Goal: Navigation & Orientation: Find specific page/section

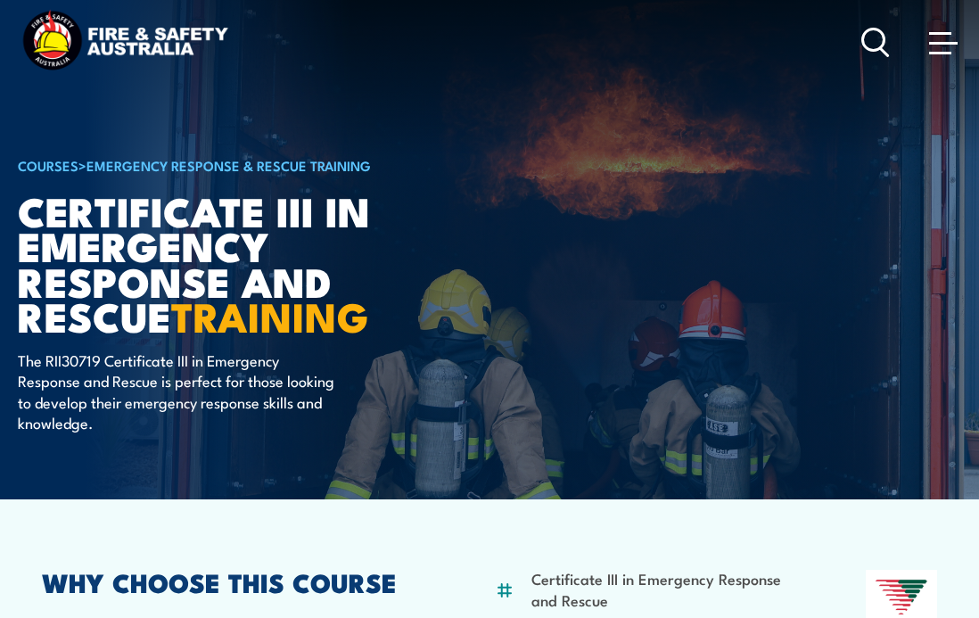
click at [933, 41] on span at bounding box center [943, 42] width 29 height 20
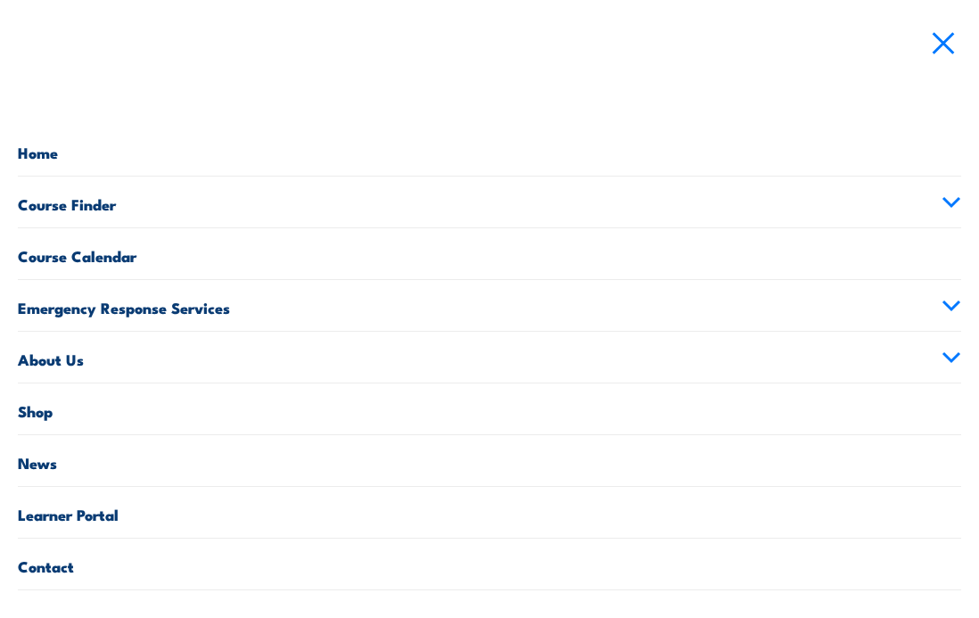
click at [54, 364] on link "About Us" at bounding box center [490, 357] width 944 height 51
click at [65, 411] on link "About FSA" at bounding box center [499, 408] width 926 height 51
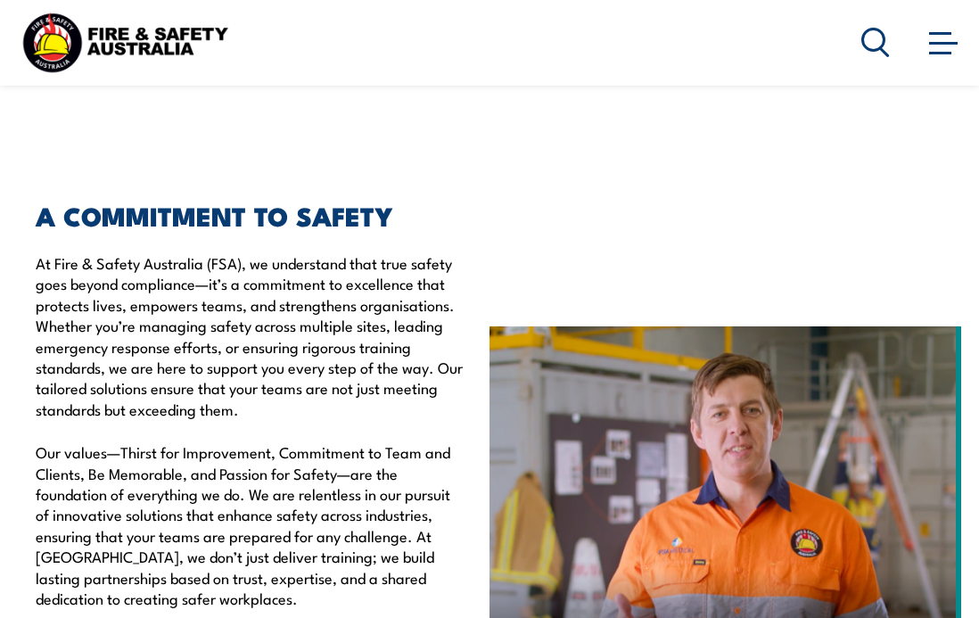
scroll to position [230, 0]
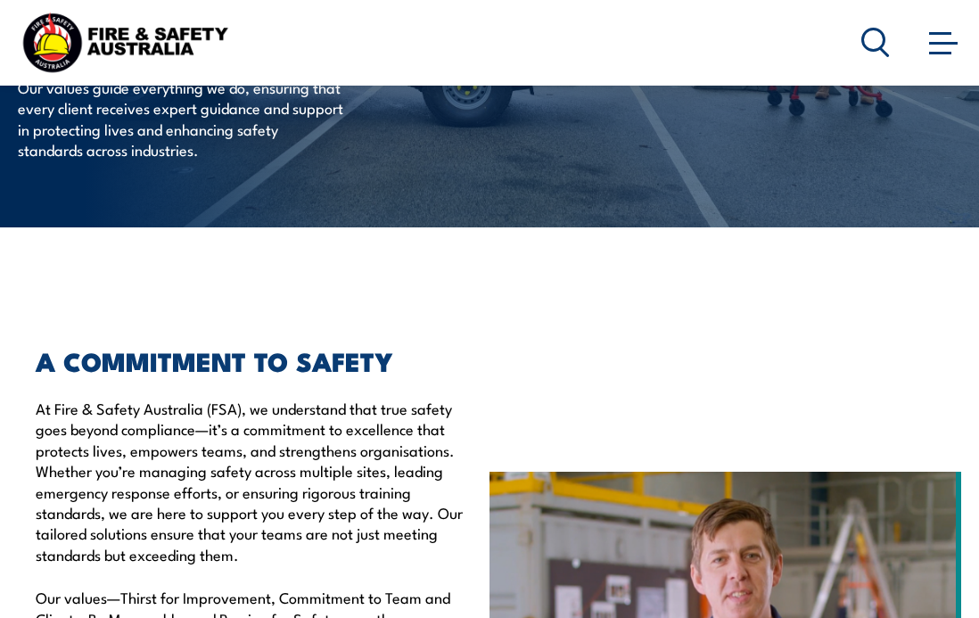
click at [943, 48] on span at bounding box center [943, 42] width 29 height 20
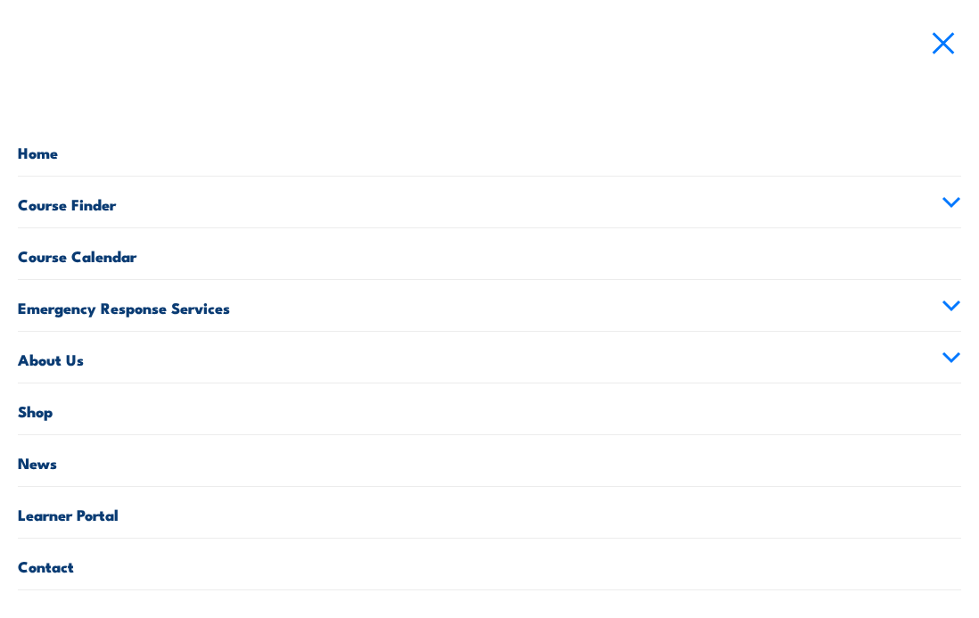
scroll to position [743, 0]
click at [43, 143] on link "Home" at bounding box center [490, 150] width 944 height 51
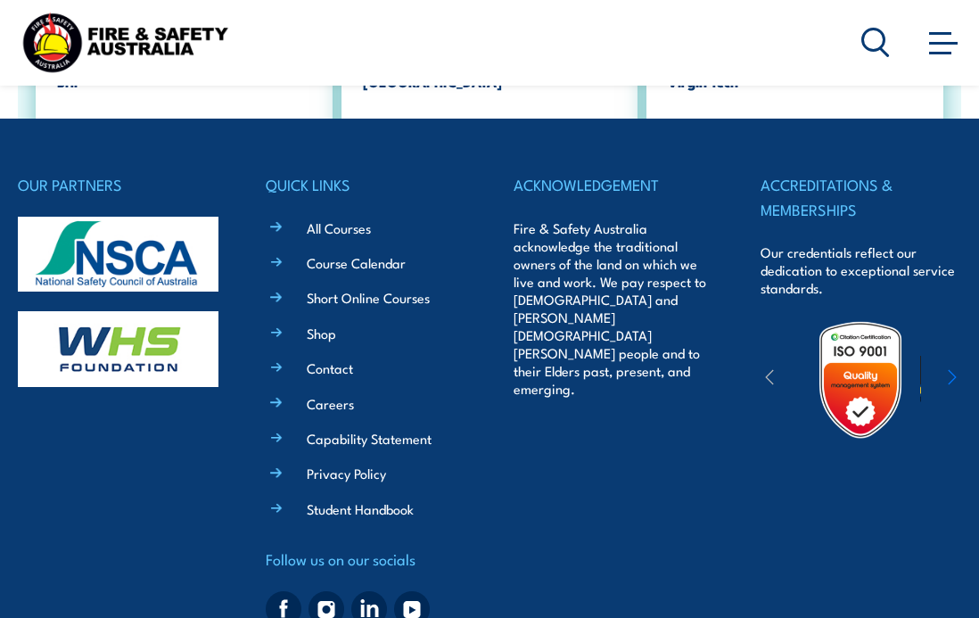
scroll to position [3176, 0]
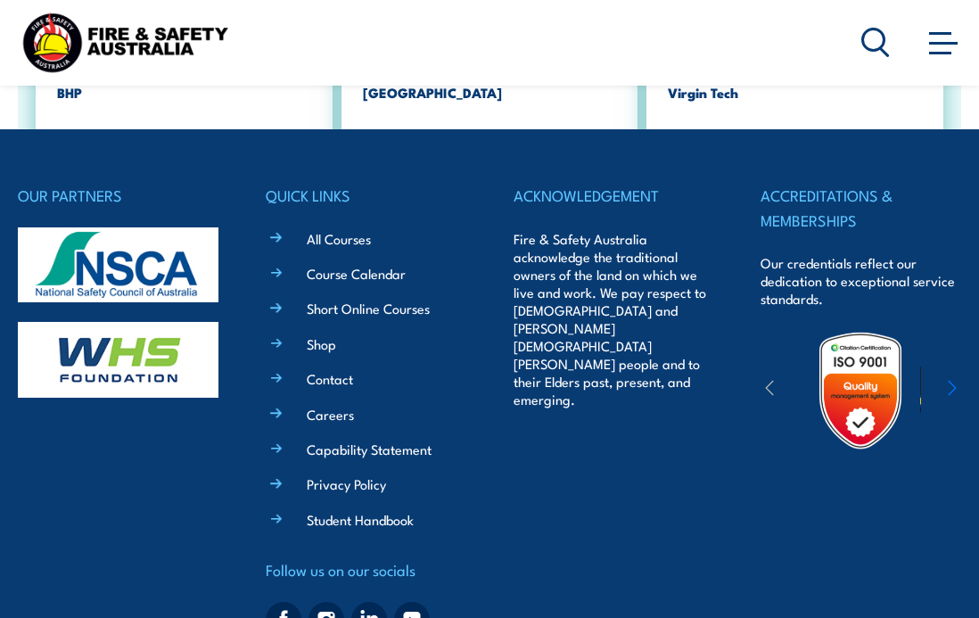
click at [318, 417] on link "Careers" at bounding box center [330, 414] width 47 height 19
